Goal: Find contact information: Find contact information

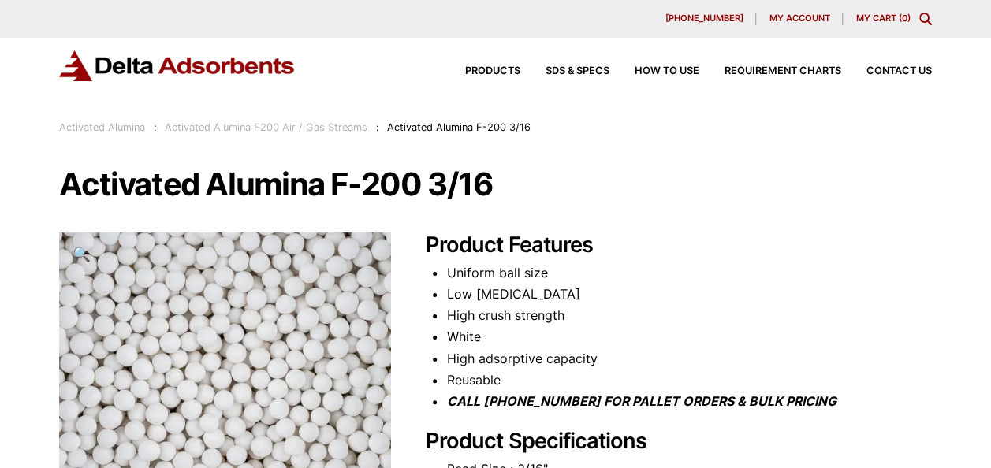
click at [818, 20] on span "My account" at bounding box center [798, 18] width 61 height 9
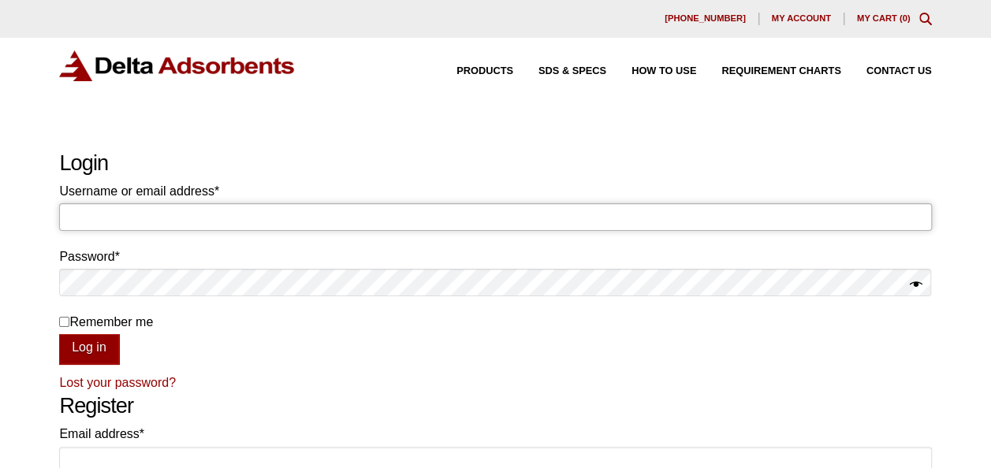
click at [359, 216] on input "Username or email address * Required" at bounding box center [495, 216] width 872 height 27
type input "[EMAIL_ADDRESS][DOMAIN_NAME]"
click at [100, 350] on button "Log in" at bounding box center [88, 349] width 59 height 30
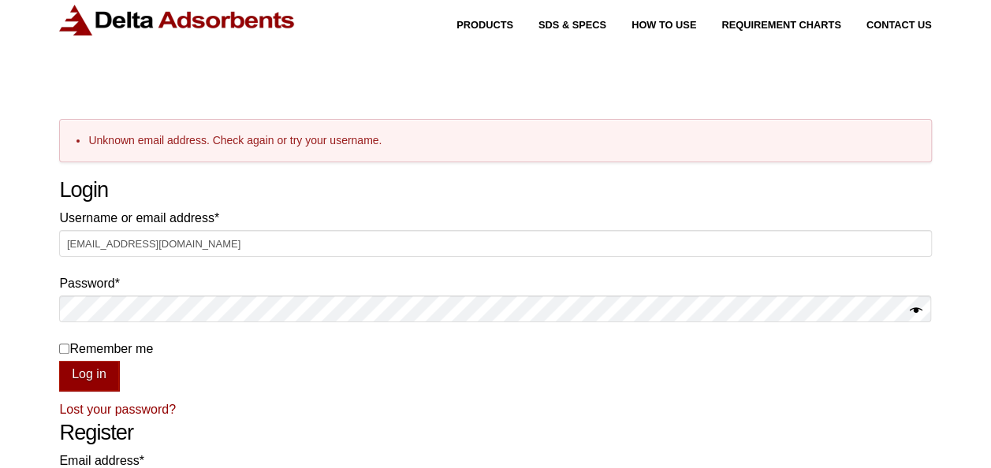
scroll to position [44, 0]
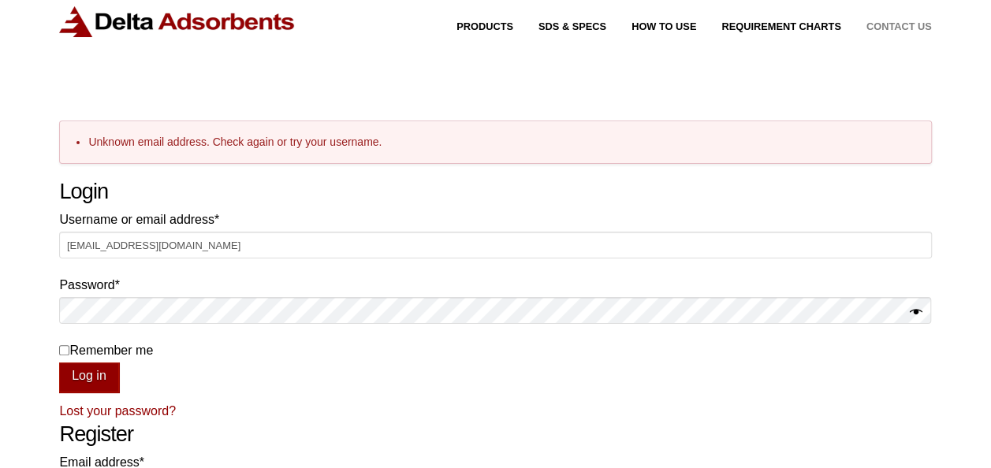
click at [883, 27] on span "Contact Us" at bounding box center [898, 27] width 65 height 10
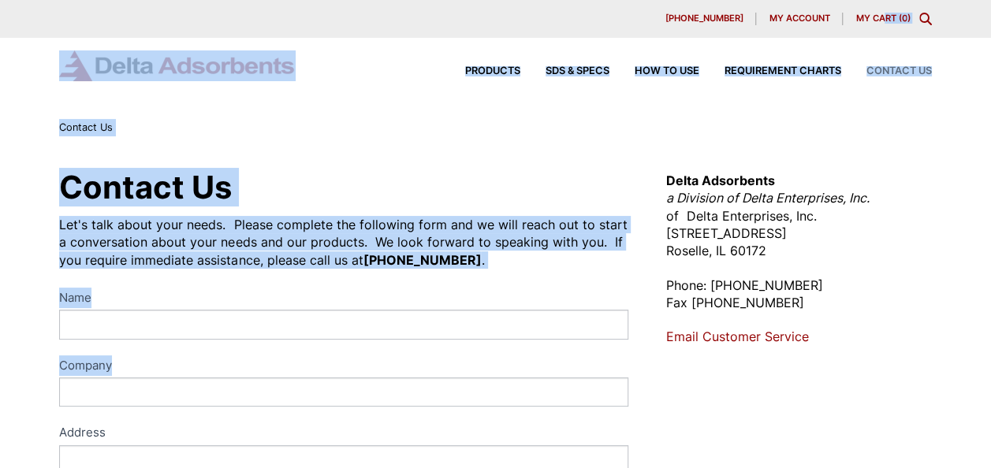
drag, startPoint x: 0, startPoint y: 0, endPoint x: 640, endPoint y: 409, distance: 759.4
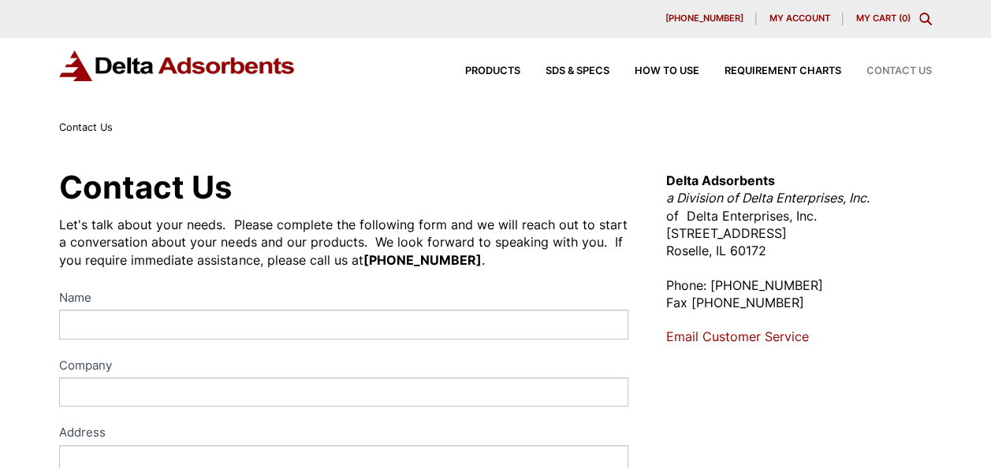
drag, startPoint x: 640, startPoint y: 409, endPoint x: 868, endPoint y: 254, distance: 276.3
click at [868, 254] on p "Delta Adsorbents a Division of Delta Enterprises, Inc. of Delta Enterprises, In…" at bounding box center [799, 216] width 266 height 88
